Goal: Task Accomplishment & Management: Complete application form

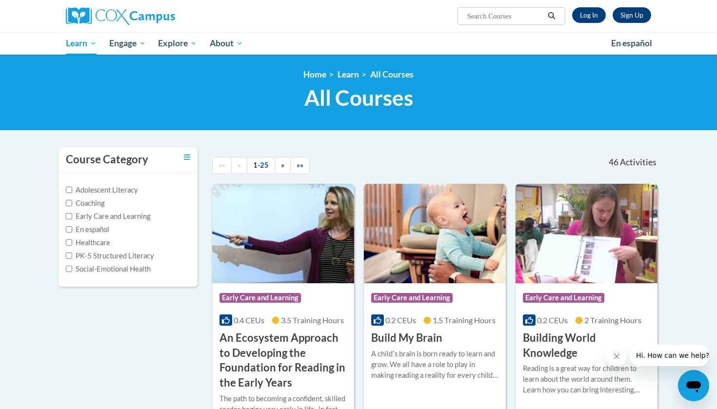
click at [584, 18] on link "Log In" at bounding box center [589, 15] width 34 height 16
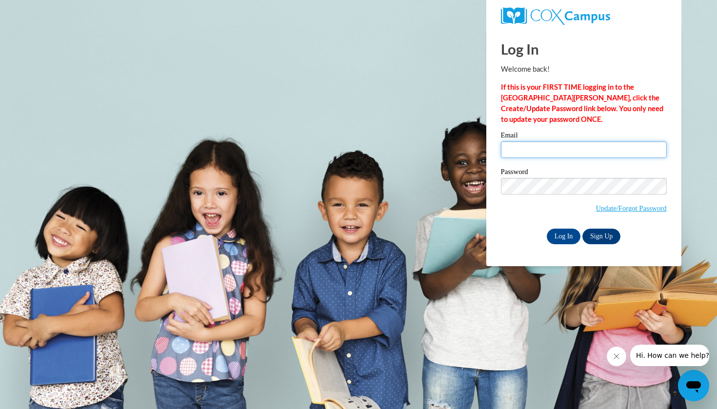
type input "robynnoun@gmail.com"
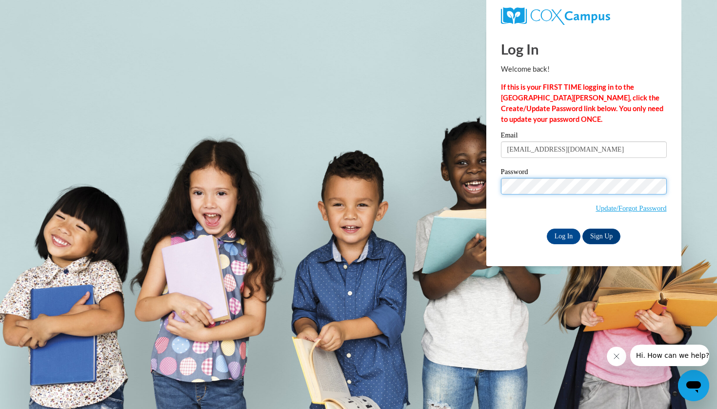
click at [563, 235] on input "Log In" at bounding box center [564, 237] width 34 height 16
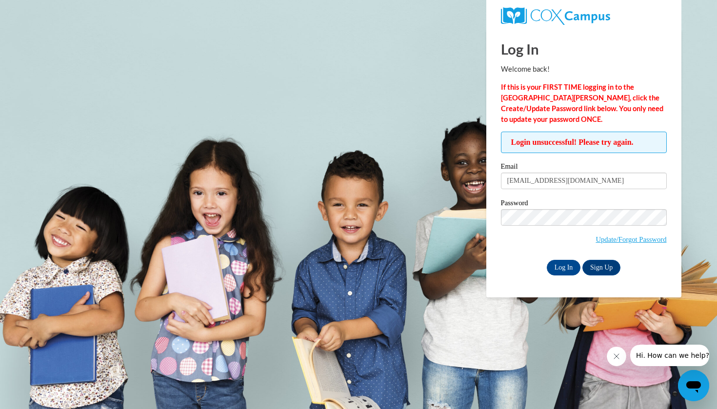
click at [637, 249] on div "Password Update/Forgot Password" at bounding box center [584, 229] width 166 height 58
click at [640, 239] on link "Update/Forgot Password" at bounding box center [631, 240] width 71 height 8
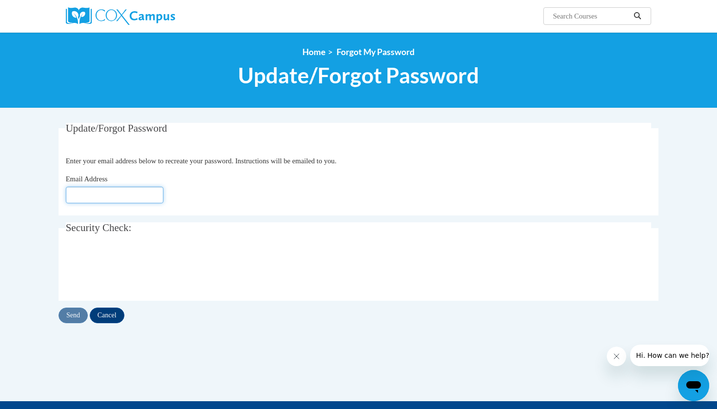
type input "robynnoun@gmail.com"
click at [78, 312] on input "Send" at bounding box center [73, 316] width 29 height 16
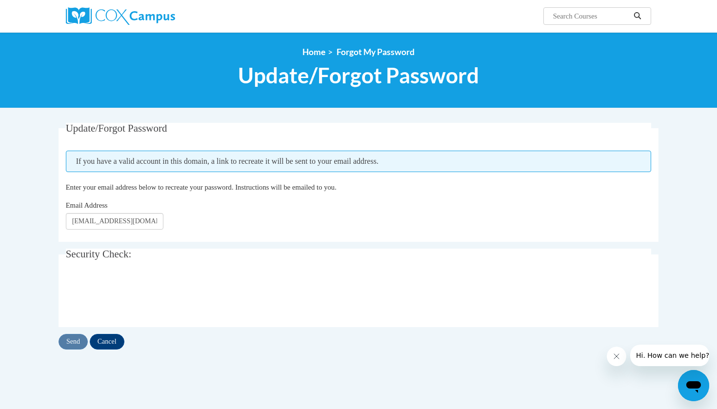
click at [231, 296] on div at bounding box center [359, 296] width 586 height 38
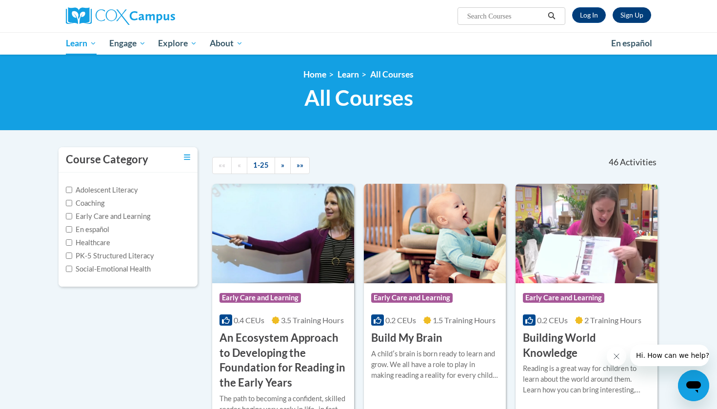
click at [628, 16] on link "Sign Up" at bounding box center [632, 15] width 39 height 16
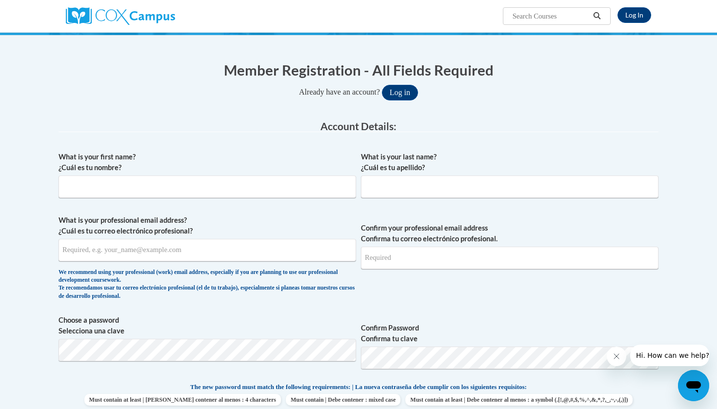
scroll to position [95, 0]
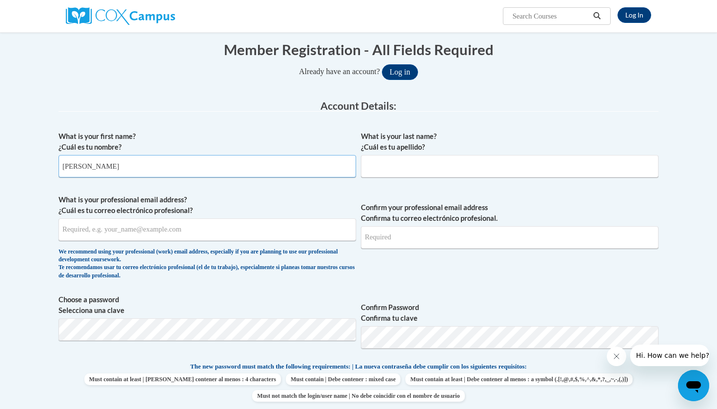
type input "[PERSON_NAME]"
type input "[EMAIL_ADDRESS][DOMAIN_NAME]"
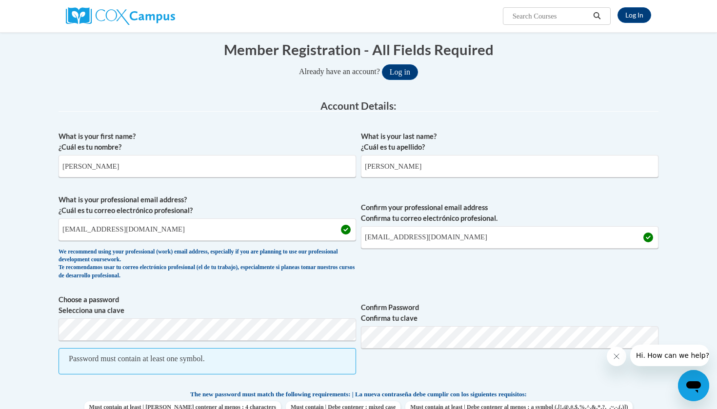
click at [235, 350] on span "Password must contain at least one symbol." at bounding box center [208, 361] width 298 height 26
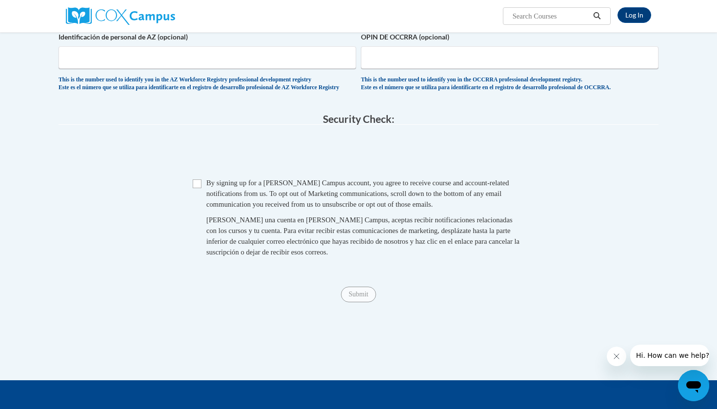
scroll to position [578, 0]
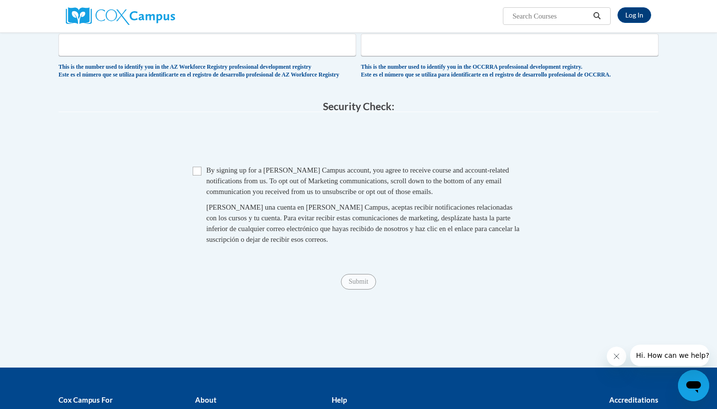
click at [195, 173] on input "Checkbox" at bounding box center [197, 171] width 9 height 9
checkbox input "true"
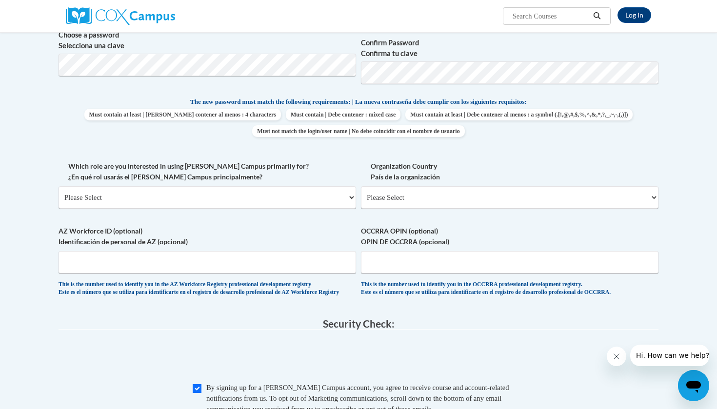
scroll to position [354, 0]
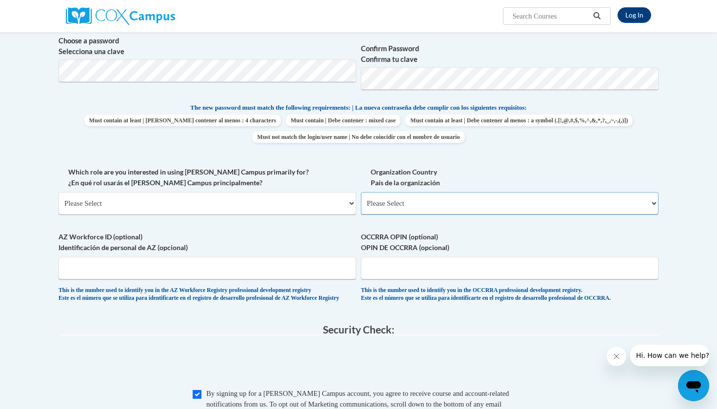
select select "ad49bcad-a171-4b2e-b99c-48b446064914"
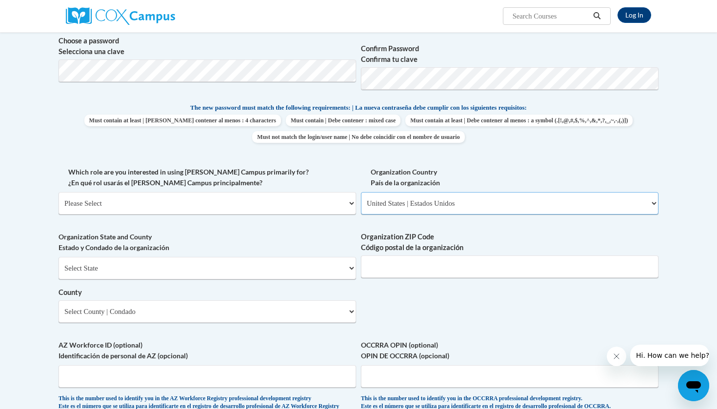
select select
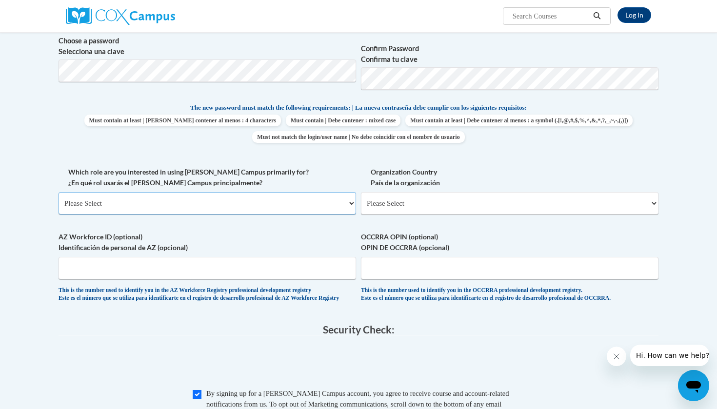
select select "fbf2d438-af2f-41f8-98f1-81c410e29de3"
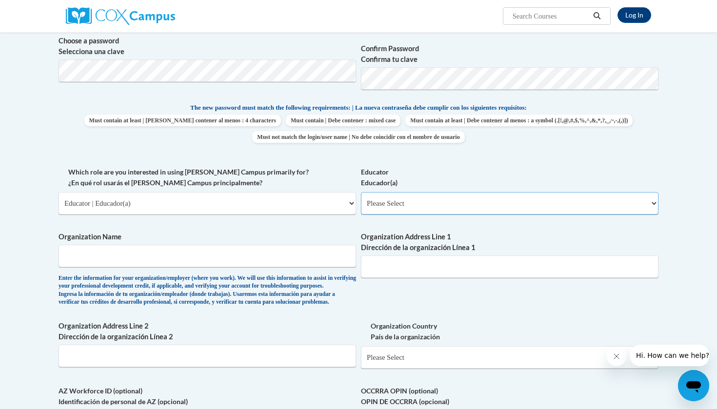
select select "8e40623d-54d0-45cd-9f92-5df65cd3f8cf"
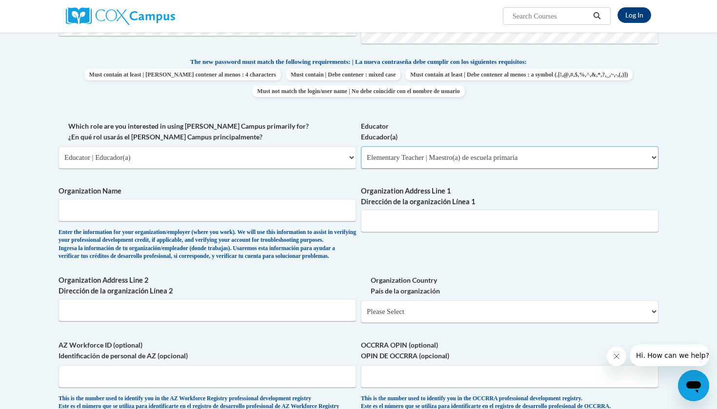
scroll to position [399, 0]
